Goal: Task Accomplishment & Management: Manage account settings

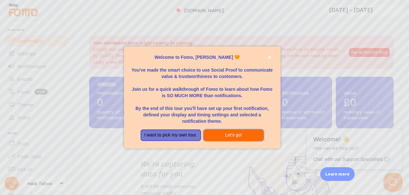
click at [230, 136] on button "Let's go!" at bounding box center [234, 135] width 60 height 12
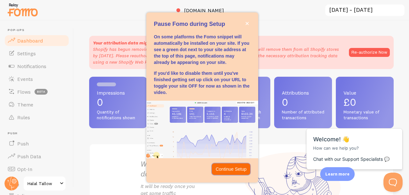
click at [224, 170] on p "Continue Setup" at bounding box center [231, 169] width 31 height 6
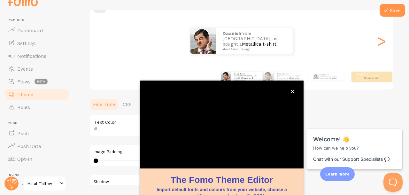
scroll to position [74, 0]
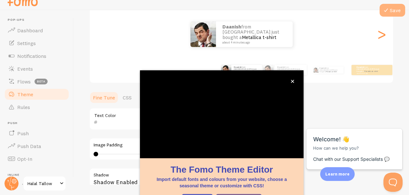
click at [388, 10] on icon at bounding box center [386, 10] width 8 height 8
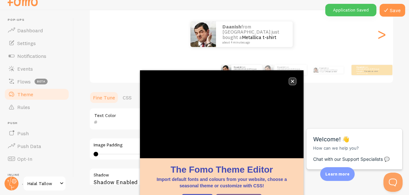
click at [294, 78] on button "close," at bounding box center [292, 81] width 7 height 7
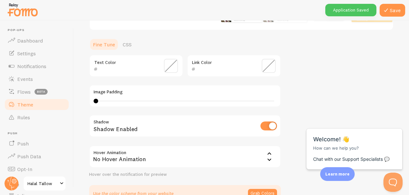
scroll to position [148, 0]
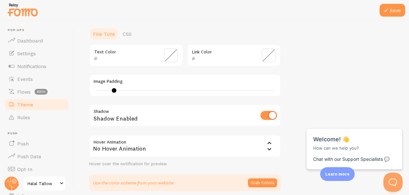
type input "0"
drag, startPoint x: 96, startPoint y: 90, endPoint x: 87, endPoint y: 92, distance: 9.0
click at [87, 92] on div "Save Theme Choose a theme for your notifications Classic daanish from [GEOGRAPH…" at bounding box center [241, 107] width 335 height 175
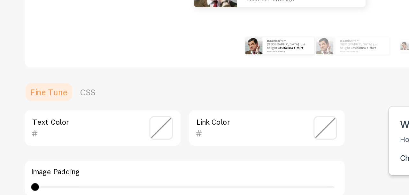
scroll to position [61, 0]
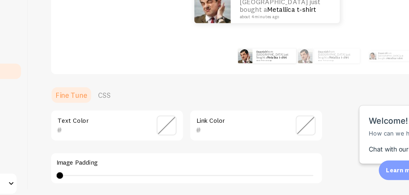
click at [172, 145] on span at bounding box center [171, 143] width 14 height 14
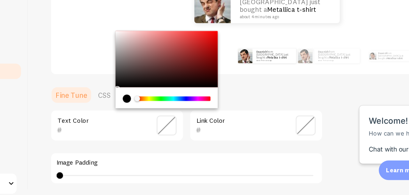
click at [215, 118] on ul "Fine Tune CSS" at bounding box center [185, 121] width 192 height 13
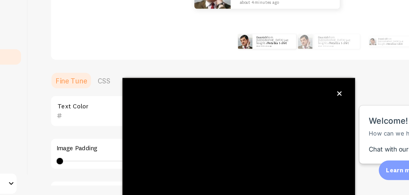
scroll to position [74, 0]
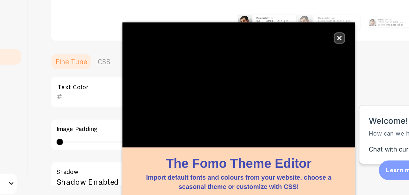
click at [293, 81] on icon "close," at bounding box center [292, 81] width 3 height 3
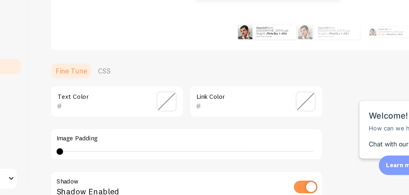
scroll to position [0, 0]
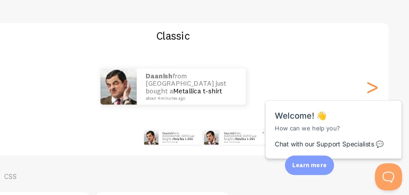
click at [265, 159] on img at bounding box center [268, 154] width 10 height 10
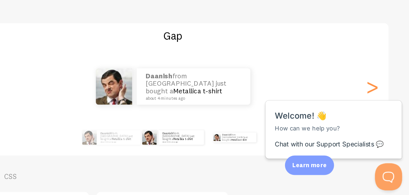
click at [281, 158] on div "daanish from [GEOGRAPHIC_DATA] just bought a Metallica t-shirt about 4 minutes …" at bounding box center [285, 154] width 38 height 18
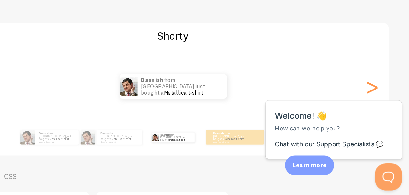
click at [240, 161] on div "daanish from [GEOGRAPHIC_DATA] just bought a Metallica t-shirt about 4 minutes …" at bounding box center [242, 154] width 38 height 18
click at [204, 159] on div "daanish from [GEOGRAPHIC_DATA] just bought a Metallica t-shirt about 4 minutes …" at bounding box center [204, 154] width 32 height 10
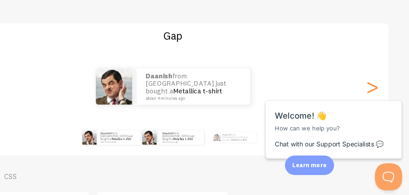
click at [180, 162] on div "daanish from [GEOGRAPHIC_DATA] just bought a Metallica t-shirt about 4 minutes …" at bounding box center [198, 154] width 38 height 18
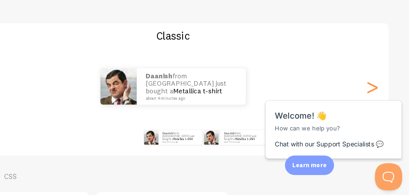
click at [275, 161] on div "daanish from [GEOGRAPHIC_DATA] just bought a Metallica t-shirt about 4 minutes …" at bounding box center [285, 154] width 38 height 18
click at [283, 160] on div "daanish from [GEOGRAPHIC_DATA] just bought a Metallica t-shirt about 4 minutes …" at bounding box center [285, 154] width 38 height 18
click at [296, 154] on link "Metallica t-shirt" at bounding box center [292, 155] width 14 height 3
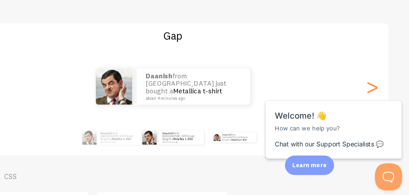
click at [289, 158] on div "daanish from [GEOGRAPHIC_DATA] just bought a Metallica t-shirt about 4 minutes …" at bounding box center [285, 154] width 38 height 18
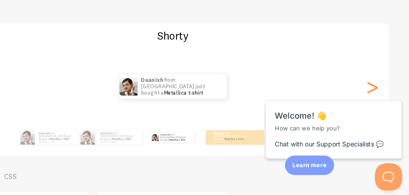
click at [244, 159] on div "daanish from [GEOGRAPHIC_DATA] just bought a Metallica t-shirt about 4 minutes …" at bounding box center [242, 154] width 38 height 18
click at [243, 155] on link "Metallica t-shirt" at bounding box center [244, 156] width 11 height 2
click at [228, 156] on img at bounding box center [229, 154] width 5 height 5
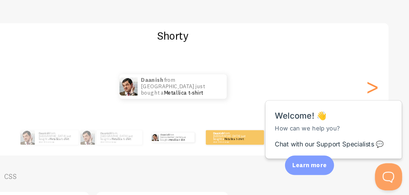
click at [289, 160] on div "daanish from [GEOGRAPHIC_DATA] just bought a Metallica t-shirt about 4 minutes …" at bounding box center [285, 154] width 38 height 18
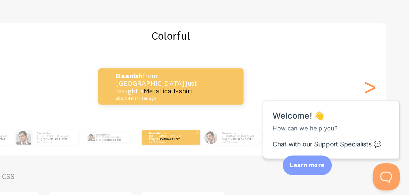
click at [243, 157] on small "about 4 minutes ago" at bounding box center [238, 157] width 25 height 1
click at [274, 158] on div at bounding box center [270, 154] width 10 height 10
click at [195, 159] on div "daanish from [GEOGRAPHIC_DATA] just bought a Metallica t-shirt about 4 minutes …" at bounding box center [198, 154] width 38 height 18
click at [198, 156] on p "daanish from [GEOGRAPHIC_DATA] just bought a Metallica t-shirt about 4 minutes …" at bounding box center [199, 154] width 21 height 7
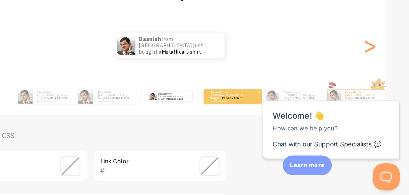
scroll to position [34, 0]
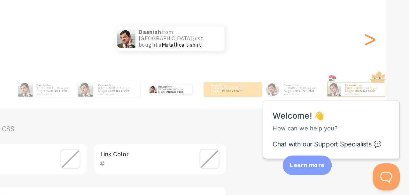
click at [322, 78] on html "Close cross-small Welcome! 👋 How can we help you? Chat with our Support Special…" at bounding box center [310, 78] width 103 height 0
click at [382, 82] on div ">" at bounding box center [382, 85] width 8 height 46
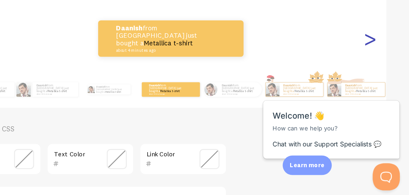
click at [382, 82] on div ">" at bounding box center [382, 85] width 8 height 46
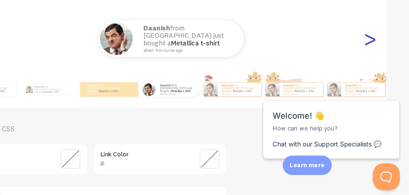
click at [381, 82] on div ">" at bounding box center [382, 85] width 8 height 46
type input "0"
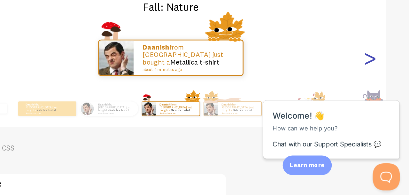
scroll to position [22, 0]
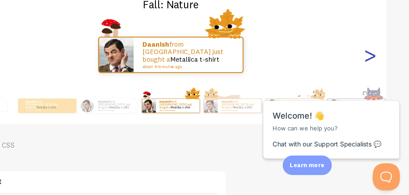
click at [382, 98] on div ">" at bounding box center [382, 97] width 8 height 46
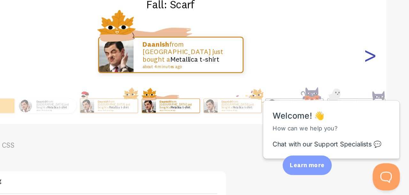
click at [382, 98] on div ">" at bounding box center [382, 97] width 8 height 46
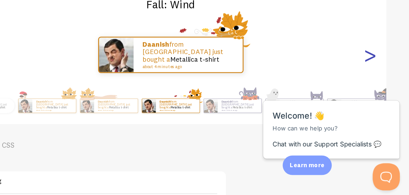
click at [382, 98] on div ">" at bounding box center [382, 97] width 8 height 46
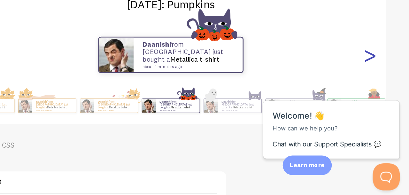
click at [382, 98] on div ">" at bounding box center [382, 97] width 8 height 46
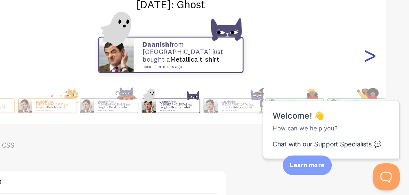
click at [382, 98] on div ">" at bounding box center [382, 97] width 8 height 46
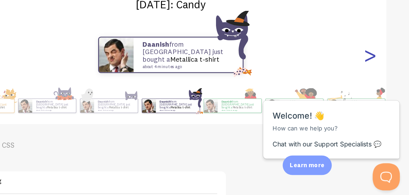
click at [382, 98] on div ">" at bounding box center [382, 97] width 8 height 46
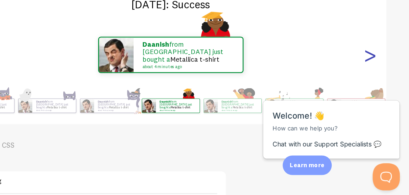
click at [382, 98] on div ">" at bounding box center [382, 97] width 8 height 46
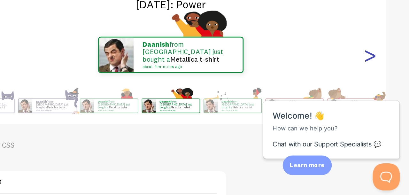
click at [382, 98] on div ">" at bounding box center [382, 97] width 8 height 46
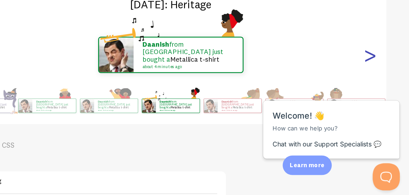
click at [382, 98] on div ">" at bounding box center [382, 97] width 8 height 46
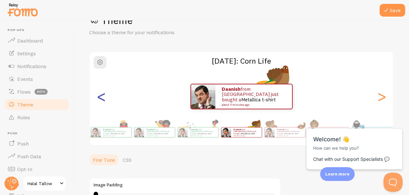
click at [104, 103] on div "<" at bounding box center [102, 97] width 8 height 46
click at [100, 99] on div "<" at bounding box center [102, 97] width 8 height 46
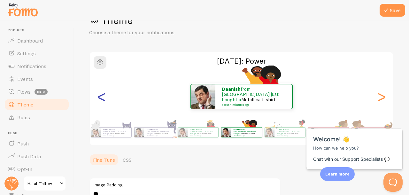
click at [100, 99] on div "<" at bounding box center [102, 97] width 8 height 46
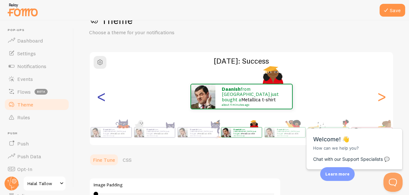
click at [100, 99] on div "<" at bounding box center [102, 97] width 8 height 46
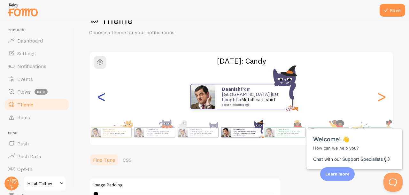
click at [100, 99] on div "<" at bounding box center [102, 97] width 8 height 46
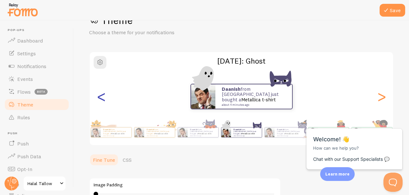
click at [100, 99] on div "<" at bounding box center [102, 97] width 8 height 46
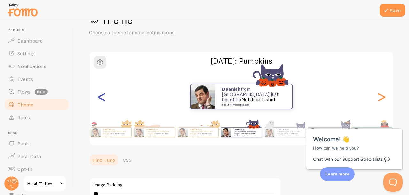
click at [100, 99] on div "<" at bounding box center [102, 97] width 8 height 46
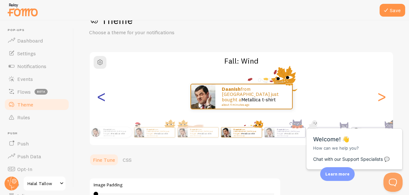
click at [100, 99] on div "<" at bounding box center [102, 97] width 8 height 46
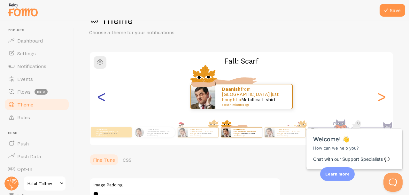
click at [100, 99] on div "<" at bounding box center [102, 97] width 8 height 46
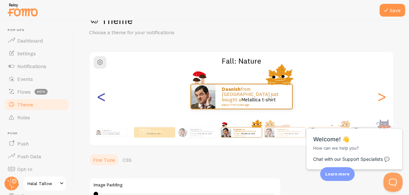
click at [100, 99] on div "<" at bounding box center [102, 97] width 8 height 46
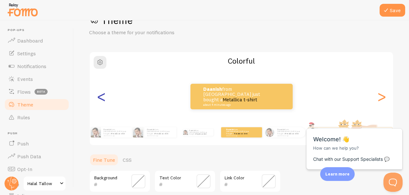
click at [100, 95] on div "<" at bounding box center [102, 97] width 8 height 46
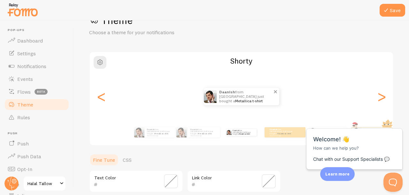
click at [247, 100] on link "Metallica t-shirt" at bounding box center [248, 100] width 27 height 5
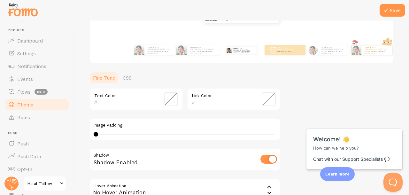
scroll to position [103, 0]
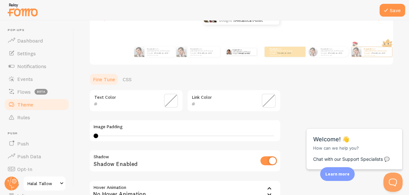
click at [166, 101] on span at bounding box center [171, 101] width 14 height 14
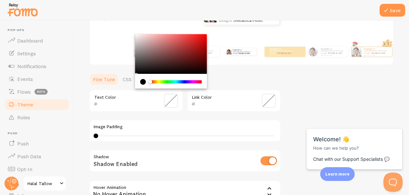
click at [130, 120] on div "Image Padding 0 0 - undefined" at bounding box center [185, 131] width 192 height 22
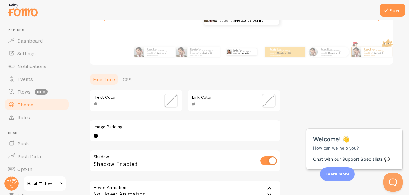
scroll to position [175, 0]
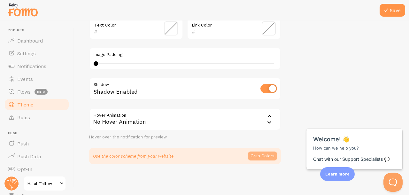
click at [255, 153] on button "Grab Colors" at bounding box center [262, 156] width 29 height 9
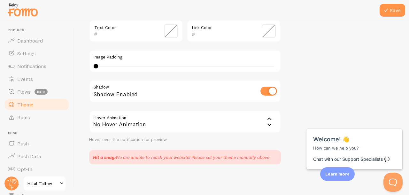
scroll to position [172, 0]
click at [175, 32] on span at bounding box center [171, 31] width 14 height 14
click at [171, 36] on span at bounding box center [171, 31] width 14 height 14
click at [173, 32] on span at bounding box center [171, 31] width 14 height 14
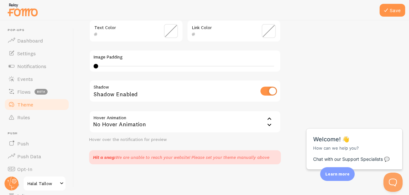
click at [173, 32] on span at bounding box center [171, 31] width 14 height 14
click at [266, 31] on span at bounding box center [269, 31] width 14 height 14
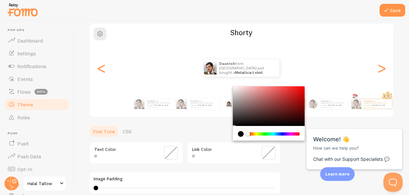
scroll to position [50, 0]
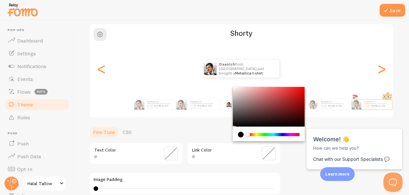
click at [217, 142] on div "Link Color" at bounding box center [234, 153] width 94 height 22
click at [240, 135] on div "current color is #000000" at bounding box center [241, 135] width 6 height 6
click at [294, 161] on div "Theme Choose a theme for your notifications Shorty daanish from [GEOGRAPHIC_DAT…" at bounding box center [241, 136] width 305 height 301
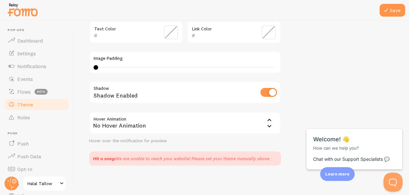
scroll to position [172, 0]
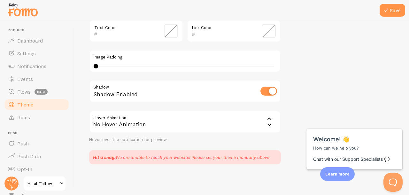
click at [269, 119] on icon at bounding box center [270, 119] width 4 height 2
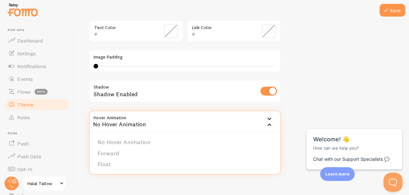
click at [287, 120] on div "Theme Choose a theme for your notifications Shorty daanish from [GEOGRAPHIC_DAT…" at bounding box center [241, 13] width 305 height 301
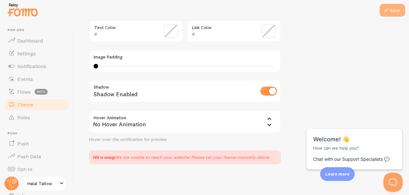
click at [391, 8] on button "Save" at bounding box center [393, 10] width 26 height 13
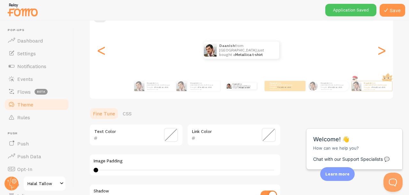
scroll to position [0, 0]
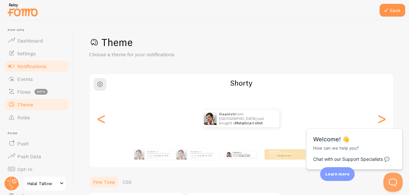
click at [61, 67] on link "Notifications" at bounding box center [37, 66] width 66 height 13
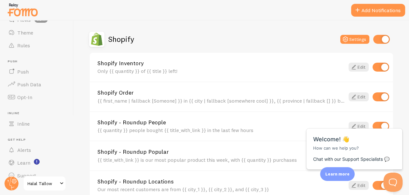
scroll to position [82, 0]
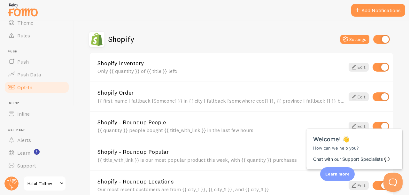
click at [38, 87] on link "Opt-In" at bounding box center [37, 87] width 66 height 13
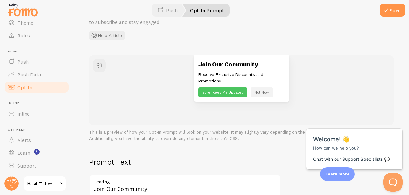
scroll to position [48, 0]
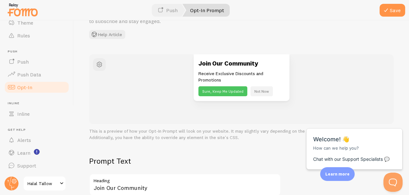
click at [214, 90] on button "Sure, Keep Me Updated" at bounding box center [223, 91] width 49 height 10
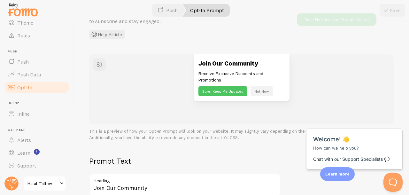
click at [214, 90] on button "Sure, Keep Me Updated" at bounding box center [223, 91] width 49 height 10
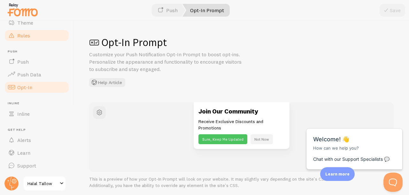
scroll to position [0, 0]
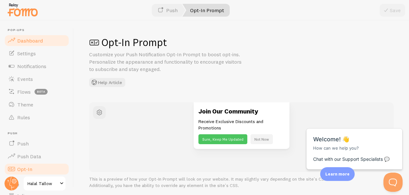
click at [38, 38] on span "Dashboard" at bounding box center [30, 40] width 26 height 6
